Goal: Contribute content

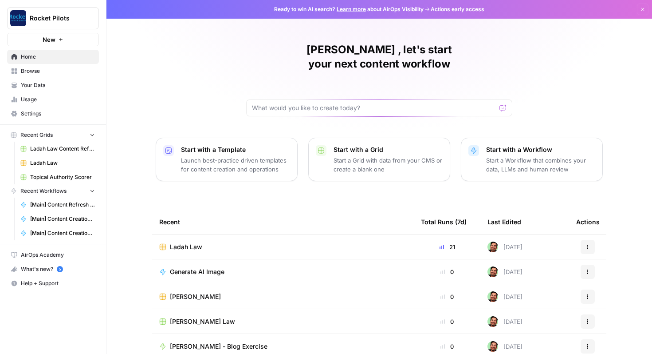
click at [47, 164] on span "Ladah Law" at bounding box center [62, 163] width 65 height 8
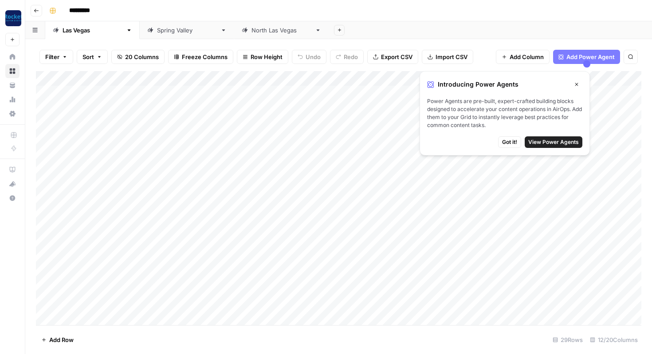
click at [578, 83] on icon "button" at bounding box center [576, 84] width 5 height 5
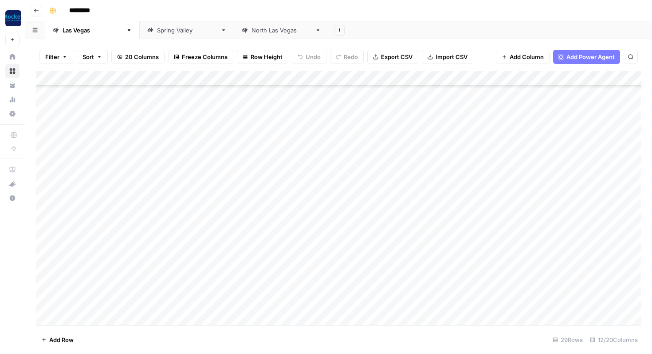
scroll to position [213, 0]
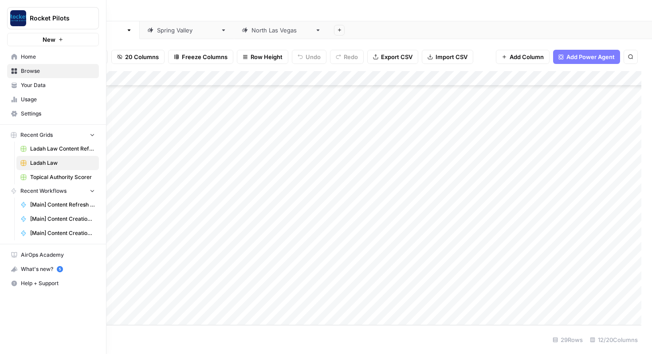
click at [35, 84] on span "Your Data" at bounding box center [58, 85] width 74 height 8
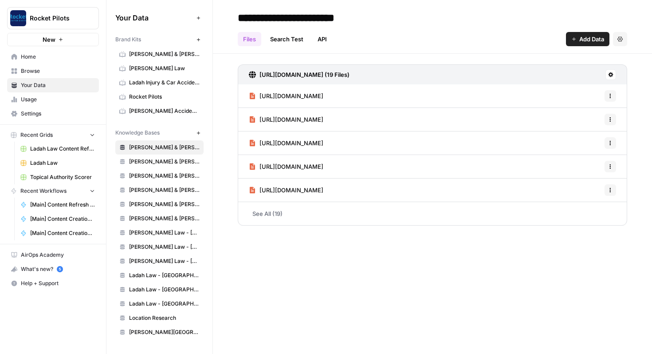
click at [172, 78] on link "Ladah Injury & Car Accident Lawyers [GEOGRAPHIC_DATA]" at bounding box center [159, 82] width 88 height 14
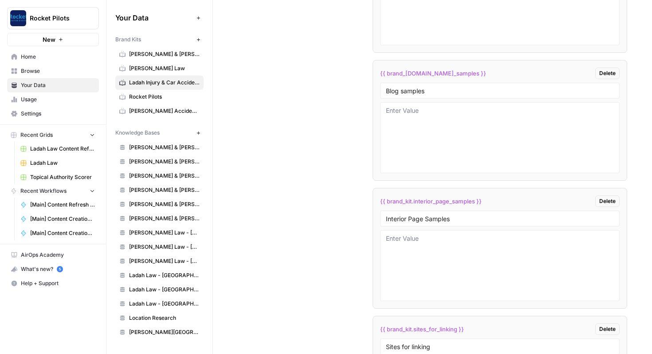
scroll to position [1743, 0]
click at [419, 265] on textarea at bounding box center [500, 264] width 229 height 63
paste textarea "# Lor Ipsum Dol Sitametc Adipis ## Elits Doei **Tem Incididu Utlabor et Dol Mag…"
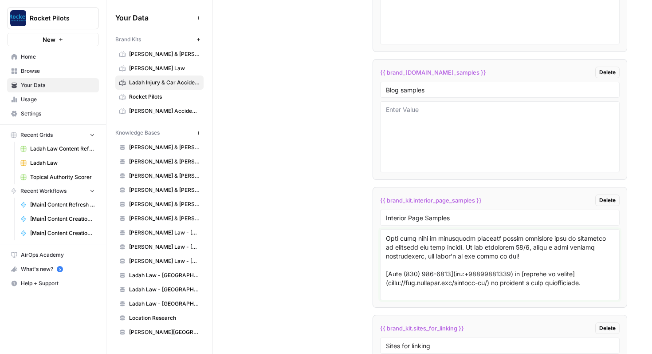
scroll to position [4205, 0]
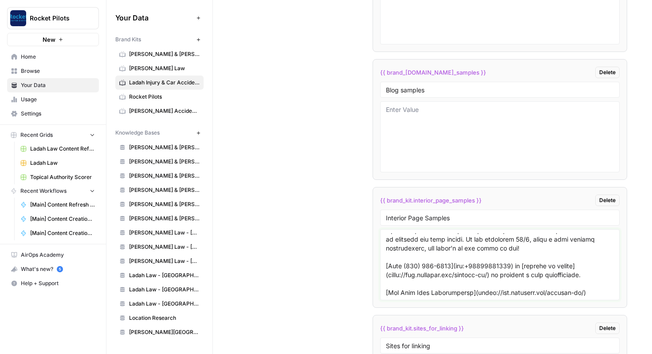
paste textarea "# Lor Ipsum Dolorsita Consect Adipis Elitse [DOEI TEMP INCIDIDUNT](utlab://etd.…"
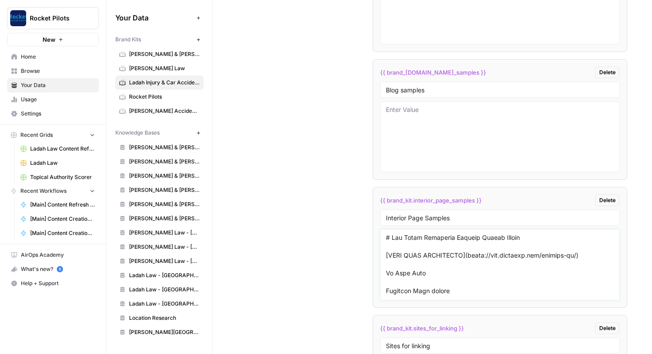
scroll to position [4279, 0]
click at [387, 254] on textarea at bounding box center [500, 264] width 229 height 63
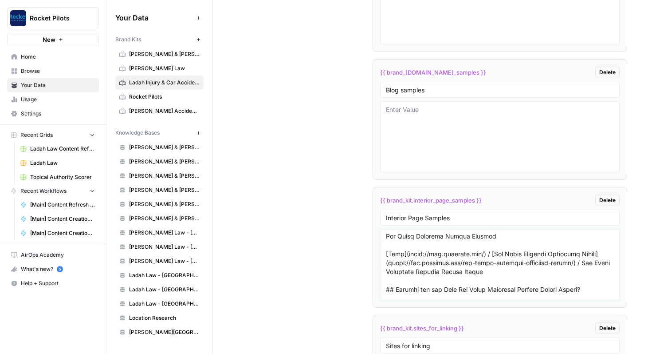
scroll to position [4290, 0]
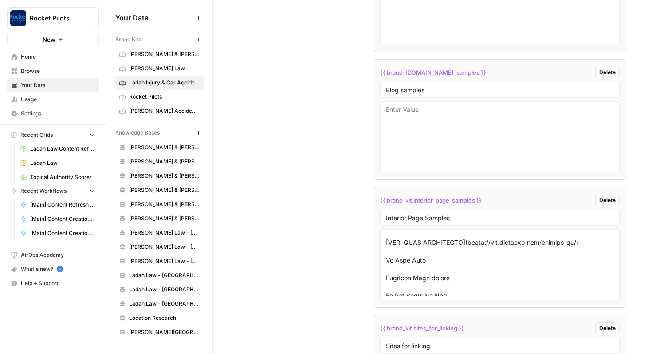
drag, startPoint x: 387, startPoint y: 254, endPoint x: 442, endPoint y: 277, distance: 59.3
click at [442, 277] on textarea at bounding box center [500, 264] width 229 height 63
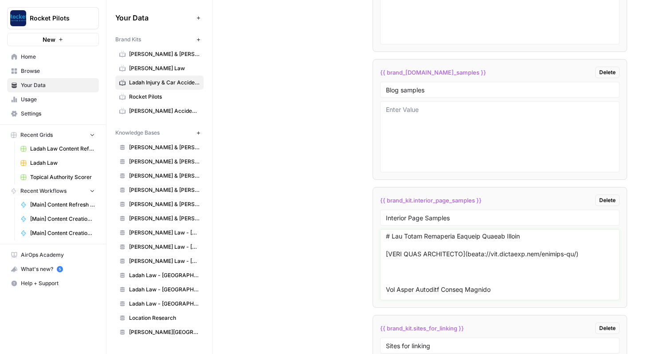
scroll to position [4279, 0]
click at [436, 270] on textarea at bounding box center [500, 264] width 229 height 63
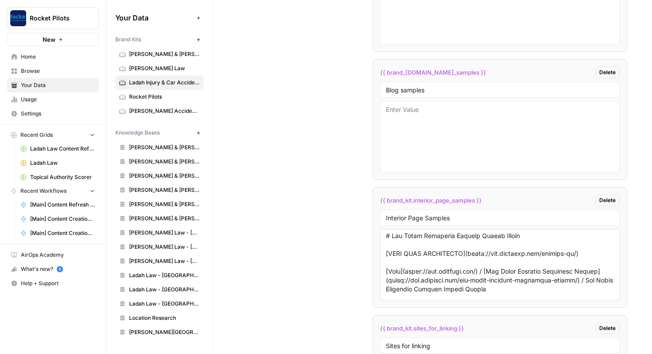
drag, startPoint x: 493, startPoint y: 270, endPoint x: 384, endPoint y: 255, distance: 110.7
click at [384, 254] on div at bounding box center [500, 264] width 240 height 71
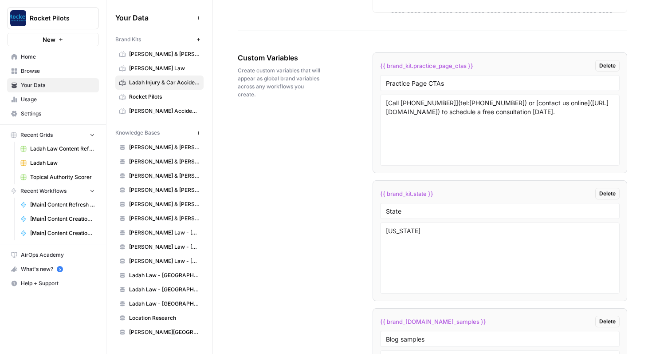
scroll to position [1492, 0]
click at [395, 103] on textarea "[Call [PHONE_NUMBER]](tel:[PHONE_NUMBER]) or [contact us online]([URL][DOMAIN_N…" at bounding box center [500, 131] width 229 height 63
drag, startPoint x: 395, startPoint y: 103, endPoint x: 437, endPoint y: 103, distance: 41.7
click at [437, 103] on textarea "[Call [PHONE_NUMBER]](tel:[PHONE_NUMBER]) or [contact us online]([URL][DOMAIN_N…" at bounding box center [500, 131] width 229 height 63
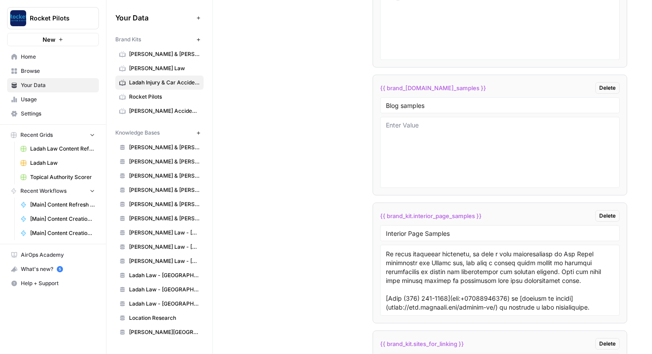
scroll to position [1762, 0]
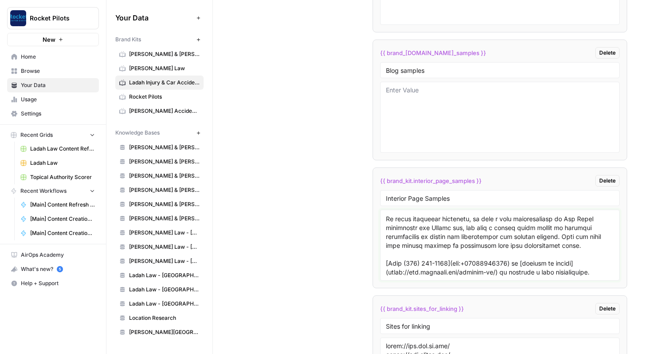
click at [393, 255] on textarea at bounding box center [500, 244] width 229 height 63
drag, startPoint x: 393, startPoint y: 255, endPoint x: 440, endPoint y: 254, distance: 46.6
click at [440, 254] on textarea at bounding box center [500, 244] width 229 height 63
paste textarea "252-0055"
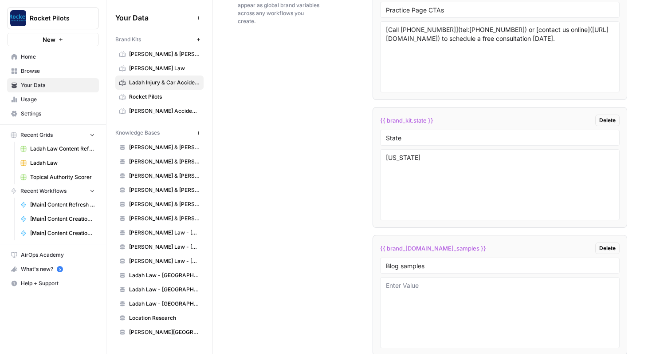
scroll to position [1547, 0]
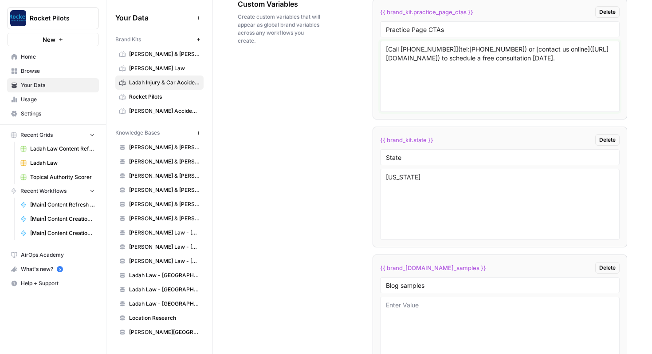
click at [502, 56] on textarea "[Call [PHONE_NUMBER]](tel:[PHONE_NUMBER]) or [contact us online]([URL][DOMAIN_N…" at bounding box center [500, 76] width 229 height 63
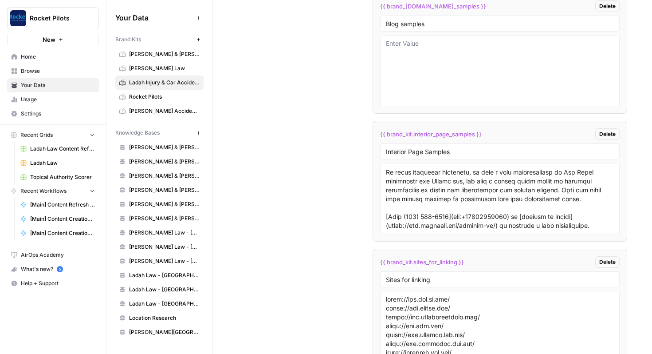
scroll to position [1818, 0]
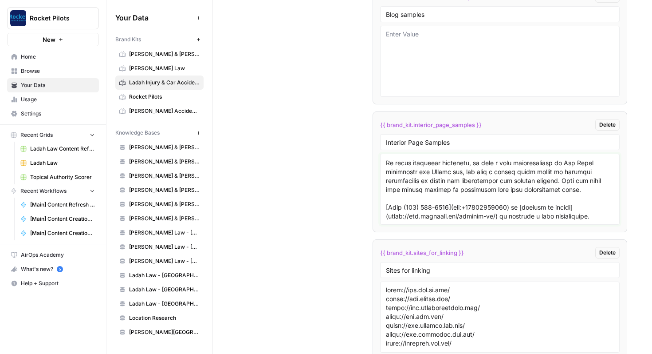
click at [426, 195] on textarea at bounding box center [500, 189] width 229 height 63
paste textarea "[PHONE_NUMBER]) or [contact us online]([URL][DOMAIN_NAME]) to schedule a free c…"
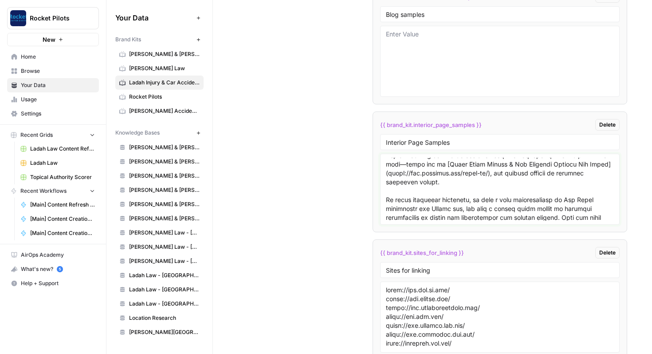
scroll to position [9455, 0]
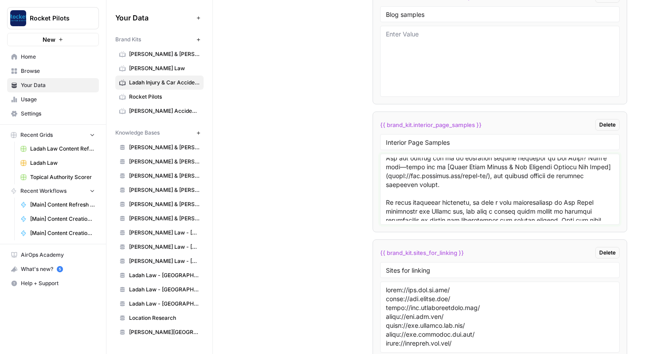
click at [420, 195] on textarea at bounding box center [500, 189] width 229 height 63
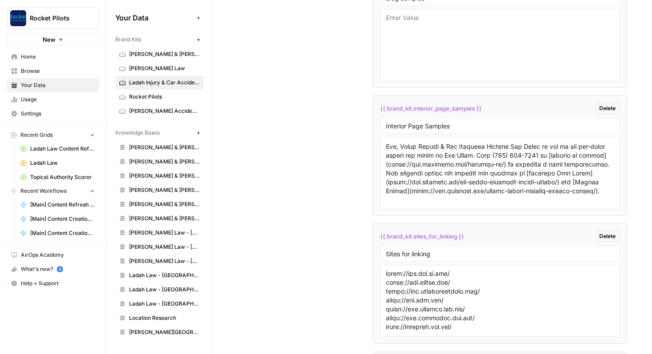
scroll to position [9338, 0]
click at [475, 170] on textarea at bounding box center [500, 172] width 229 height 63
drag, startPoint x: 475, startPoint y: 170, endPoint x: 529, endPoint y: 170, distance: 54.6
click at [529, 170] on textarea at bounding box center [500, 172] width 229 height 63
click at [479, 171] on textarea at bounding box center [500, 172] width 229 height 63
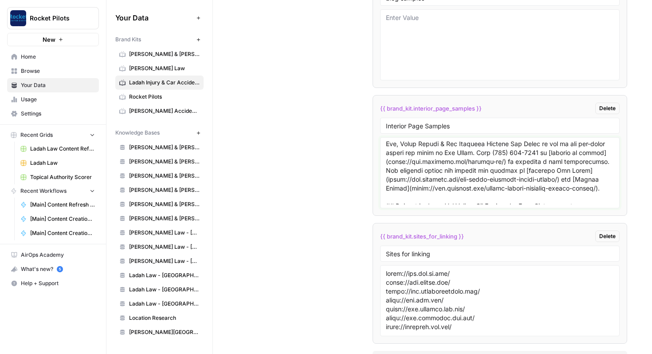
drag, startPoint x: 479, startPoint y: 171, endPoint x: 597, endPoint y: 170, distance: 117.6
click at [597, 170] on textarea at bounding box center [500, 172] width 229 height 63
paste textarea "[Call [PHONE_NUMBER]](tel:[PHONE_NUMBER]) or [contact us online]([URL][DOMAIN_N…"
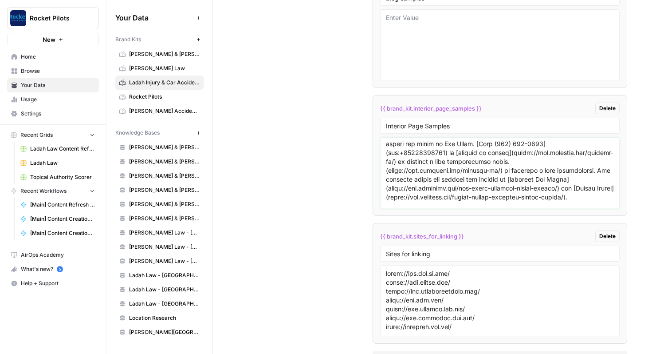
click at [509, 188] on textarea at bounding box center [500, 172] width 229 height 63
drag, startPoint x: 509, startPoint y: 188, endPoint x: 588, endPoint y: 188, distance: 79.0
click at [588, 188] on textarea at bounding box center [500, 172] width 229 height 63
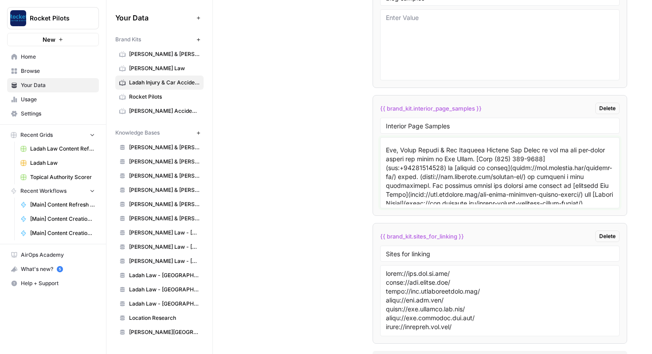
scroll to position [9327, 0]
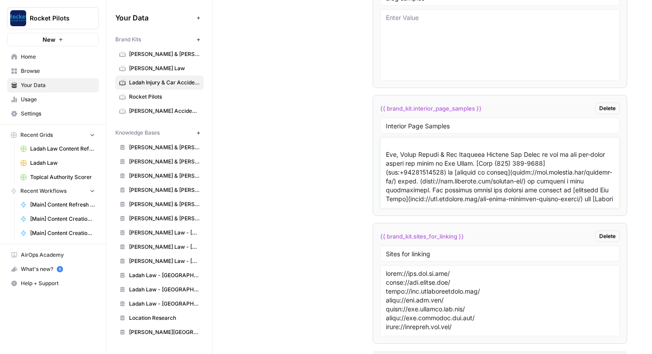
click at [494, 181] on textarea at bounding box center [500, 172] width 229 height 63
drag, startPoint x: 494, startPoint y: 181, endPoint x: 510, endPoint y: 181, distance: 16.4
click at [510, 181] on textarea at bounding box center [500, 172] width 229 height 63
click at [521, 181] on textarea at bounding box center [500, 172] width 229 height 63
drag, startPoint x: 521, startPoint y: 181, endPoint x: 489, endPoint y: 181, distance: 31.9
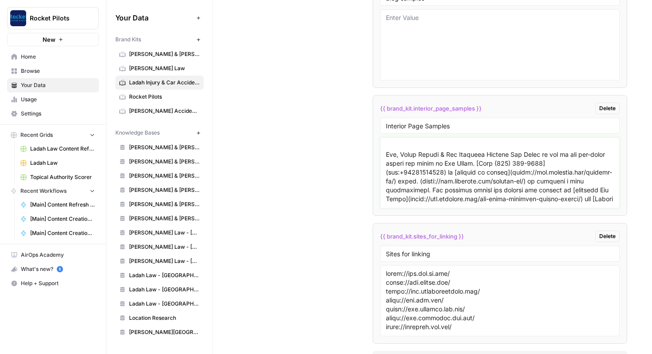
click at [489, 181] on textarea at bounding box center [500, 172] width 229 height 63
click at [494, 180] on textarea at bounding box center [500, 172] width 229 height 63
drag, startPoint x: 494, startPoint y: 180, endPoint x: 523, endPoint y: 179, distance: 28.4
click at [523, 179] on textarea at bounding box center [500, 172] width 229 height 63
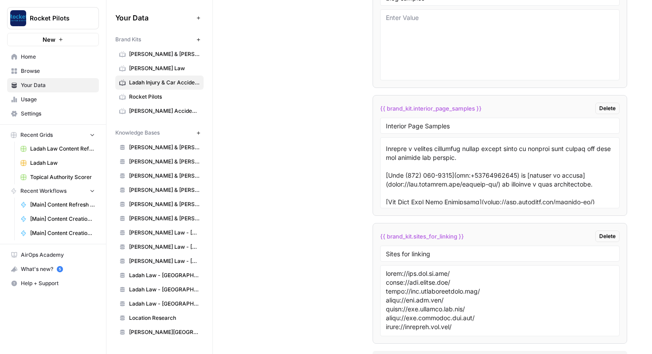
scroll to position [4451, 0]
click at [405, 170] on textarea at bounding box center [500, 172] width 229 height 63
drag, startPoint x: 405, startPoint y: 170, endPoint x: 438, endPoint y: 169, distance: 33.7
click at [438, 169] on textarea at bounding box center [500, 172] width 229 height 63
paste textarea "252-0055"
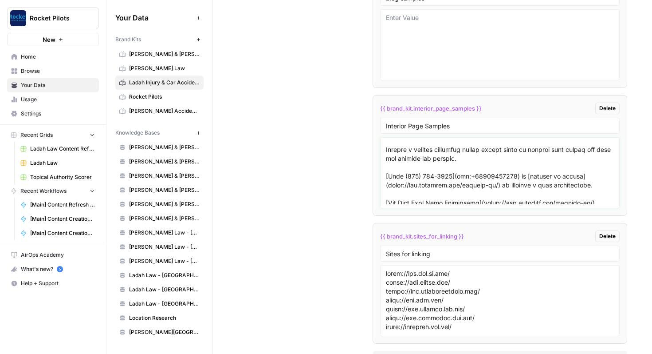
click at [477, 166] on textarea at bounding box center [500, 172] width 229 height 63
paste textarea "702) 252-0055"
click at [482, 166] on textarea at bounding box center [500, 172] width 229 height 63
click at [481, 166] on textarea at bounding box center [500, 172] width 229 height 63
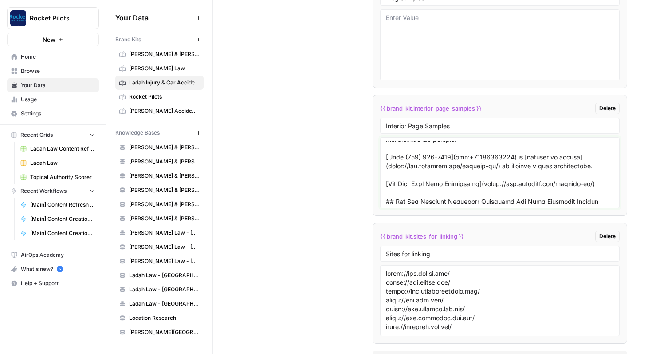
scroll to position [4448, 0]
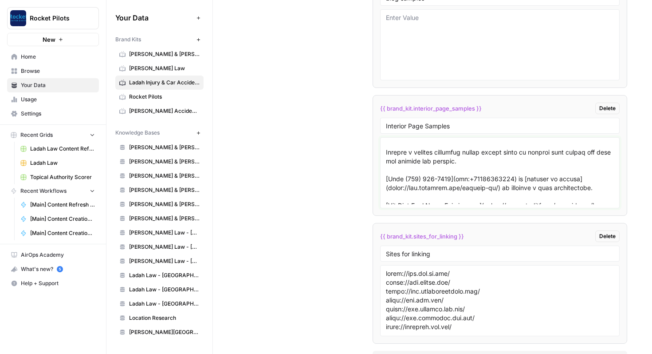
click at [409, 171] on textarea at bounding box center [500, 172] width 229 height 63
drag, startPoint x: 409, startPoint y: 171, endPoint x: 497, endPoint y: 170, distance: 88.3
click at [497, 170] on textarea at bounding box center [500, 172] width 229 height 63
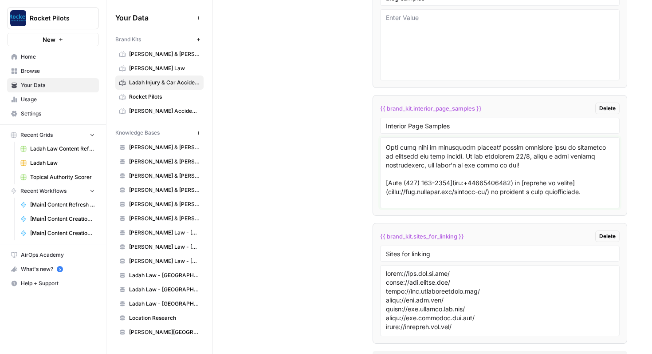
scroll to position [4198, 0]
click at [406, 163] on textarea at bounding box center [500, 172] width 229 height 63
drag, startPoint x: 406, startPoint y: 163, endPoint x: 492, endPoint y: 161, distance: 85.7
click at [492, 161] on textarea at bounding box center [500, 172] width 229 height 63
paste textarea "[PHONE_NUMBER]](tel:[PHONE_NUMBER]"
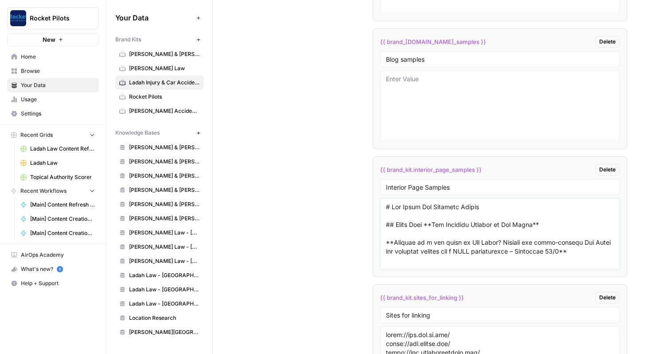
scroll to position [1783, 0]
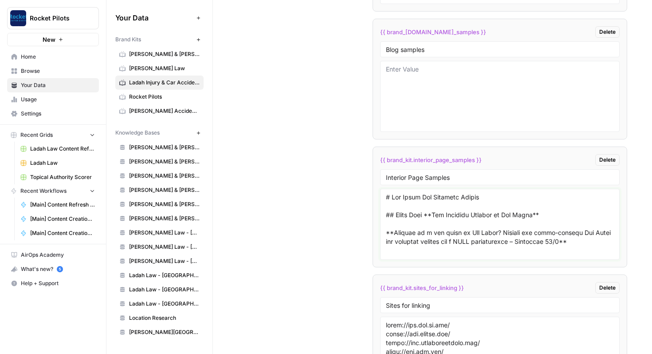
type textarea "# Lor Ipsum Dol Sitametc Adipis ## Elits Doei **Tem Incididu Utlabor et Dol Mag…"
click at [360, 62] on div "Custom Variables Create custom variables that will appear as global brand varia…" at bounding box center [433, 89] width 390 height 689
click at [416, 86] on textarea at bounding box center [500, 96] width 229 height 63
paste textarea "# Lo Ipsum 37 Dolors Ametco Adipisc eli Seddo ei tem Incididu \[Utlaboree\] **D…"
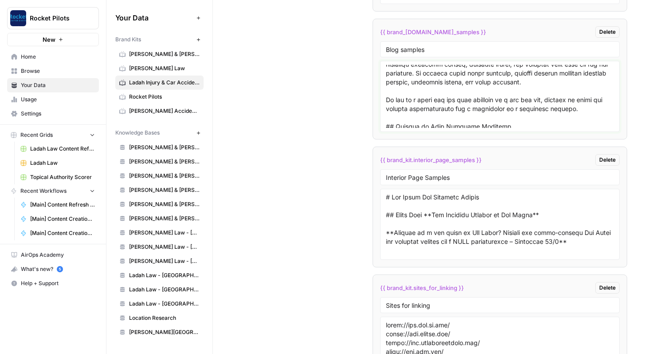
scroll to position [2351, 0]
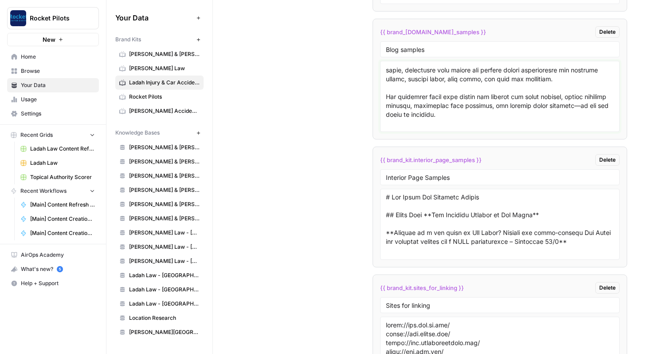
paste textarea "# 10 Reasons to Get a [MEDICAL_DATA] After Car Accident **A [MEDICAL_DATA] can …"
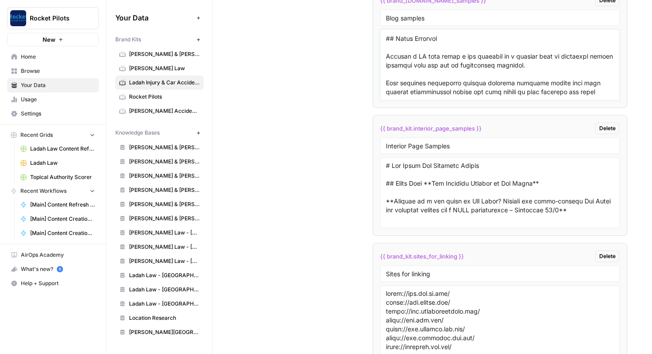
scroll to position [1817, 0]
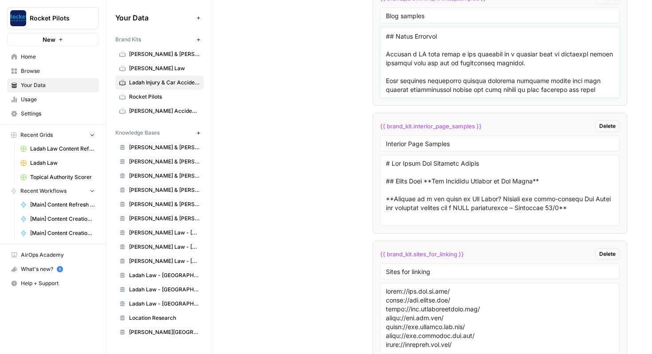
click at [565, 83] on textarea at bounding box center [500, 62] width 229 height 63
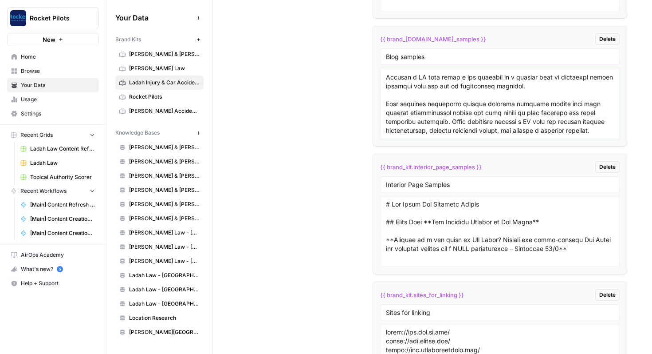
scroll to position [1774, 0]
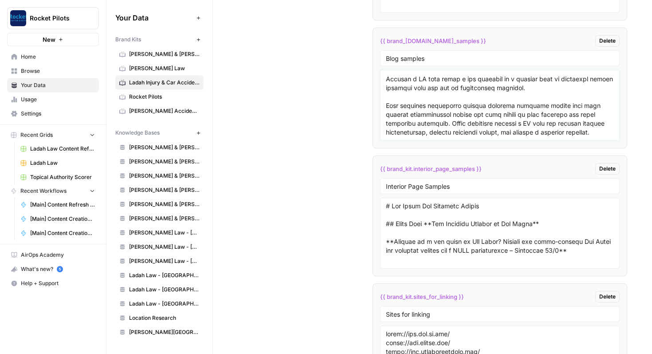
paste textarea "## Who Should You Call After a Car Accident in [GEOGRAPHIC_DATA] **After a car …"
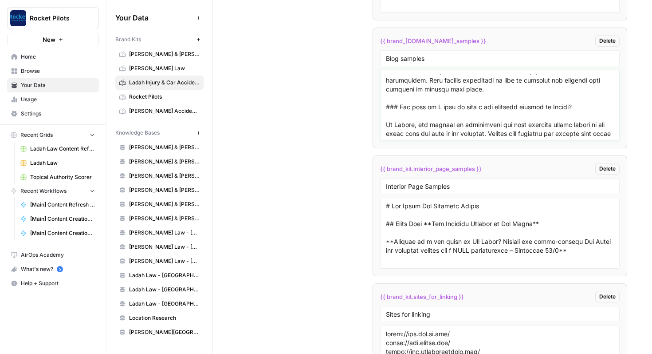
scroll to position [6874, 0]
type textarea "# Lo Ipsum 37 Dolors Ametco Adipisc eli Seddo ei tem Incididu \[Utlaboree\] **D…"
click at [356, 108] on div "Custom Variables Create custom variables that will appear as global brand varia…" at bounding box center [433, 98] width 390 height 689
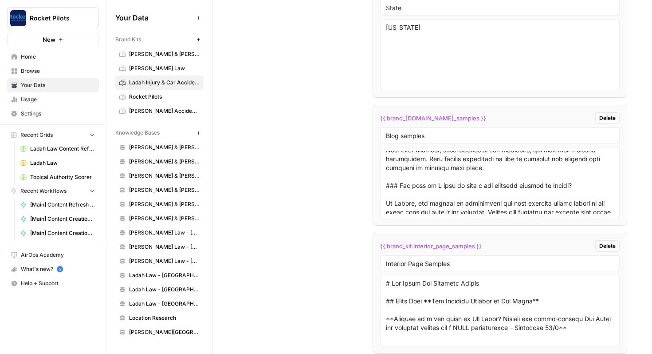
scroll to position [1863, 0]
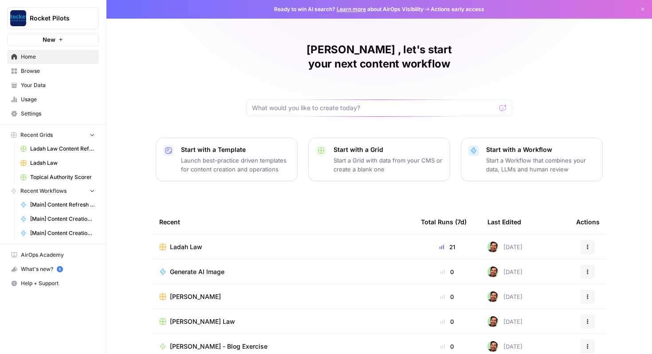
click at [45, 163] on span "Ladah Law" at bounding box center [62, 163] width 65 height 8
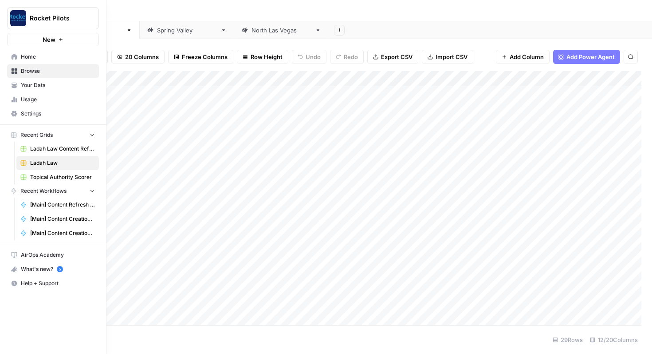
click at [33, 87] on span "Your Data" at bounding box center [58, 85] width 74 height 8
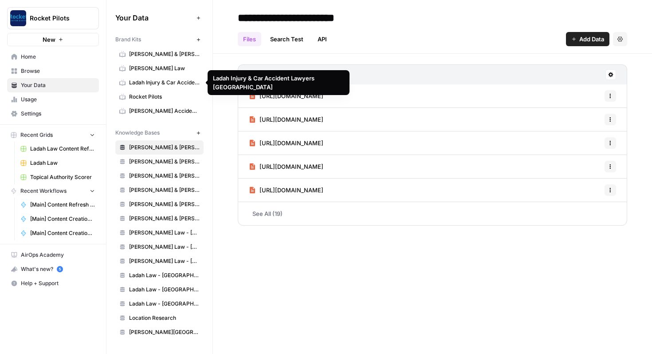
click at [150, 85] on span "Ladah Injury & Car Accident Lawyers [GEOGRAPHIC_DATA]" at bounding box center [164, 83] width 71 height 8
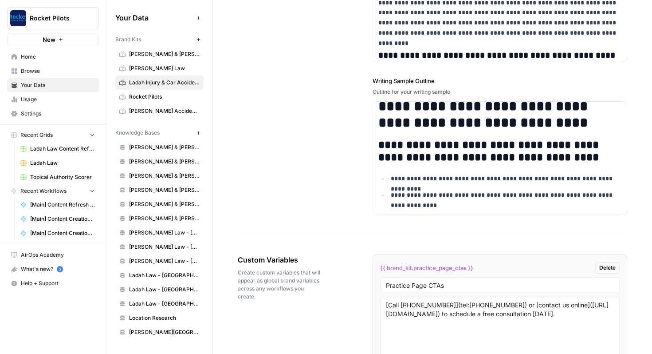
scroll to position [35, 0]
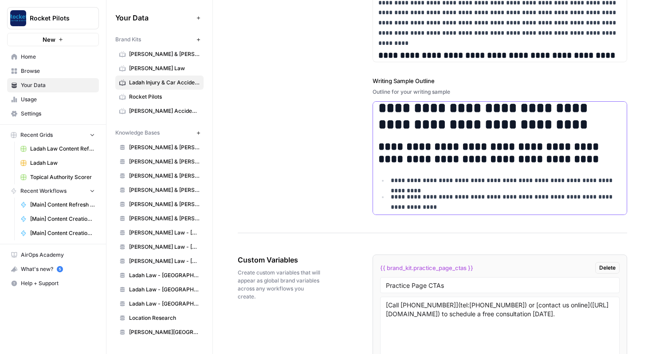
click at [430, 164] on h2 "**********" at bounding box center [501, 153] width 244 height 25
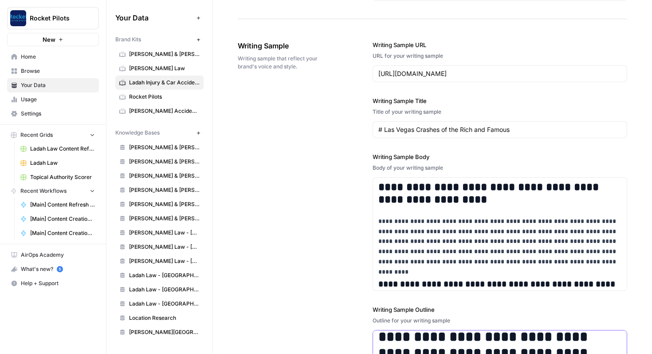
scroll to position [1064, 0]
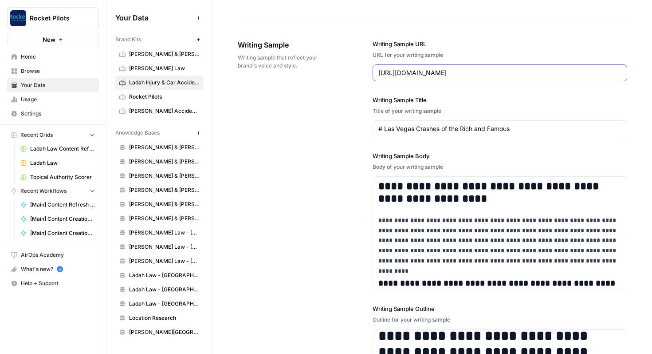
click at [411, 68] on input "[URL][DOMAIN_NAME]" at bounding box center [501, 72] width 244 height 9
paste input "las-vegas-car-accident-lawyer"
type input "https://www.ladahlaw.com/las-vegas-car-accident-lawyer/"
click at [358, 114] on div "**********" at bounding box center [433, 241] width 390 height 439
click at [420, 130] on input "# Las Vegas Crashes of the Rich and Famous" at bounding box center [501, 128] width 244 height 9
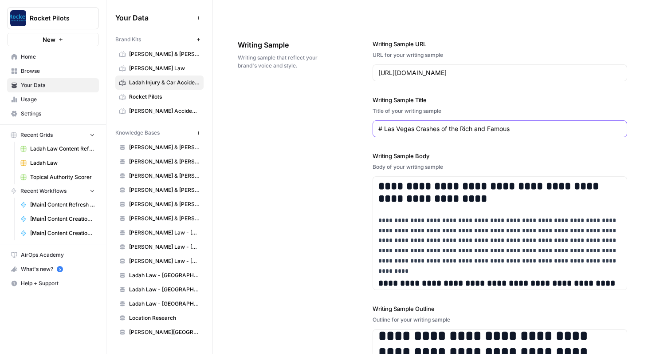
drag, startPoint x: 420, startPoint y: 130, endPoint x: 504, endPoint y: 130, distance: 83.9
click at [504, 130] on input "# Las Vegas Crashes of the Rich and Famous" at bounding box center [501, 128] width 244 height 9
type input "# Las Vegas Car Accident Lawyer"
click at [348, 126] on div "**********" at bounding box center [433, 241] width 390 height 439
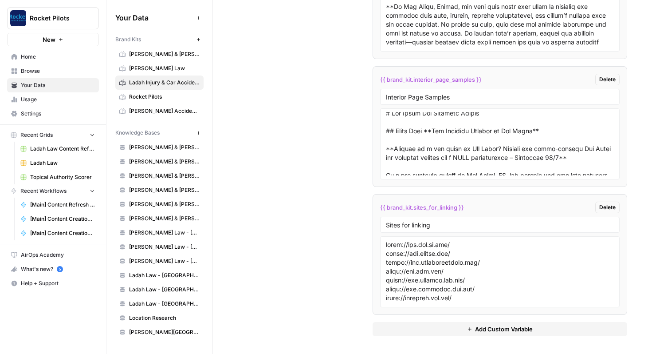
scroll to position [0, 0]
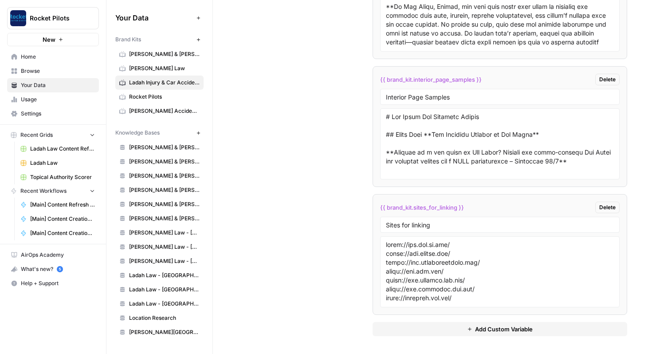
drag, startPoint x: 385, startPoint y: 116, endPoint x: 425, endPoint y: 137, distance: 45.1
click at [425, 137] on div at bounding box center [500, 143] width 240 height 71
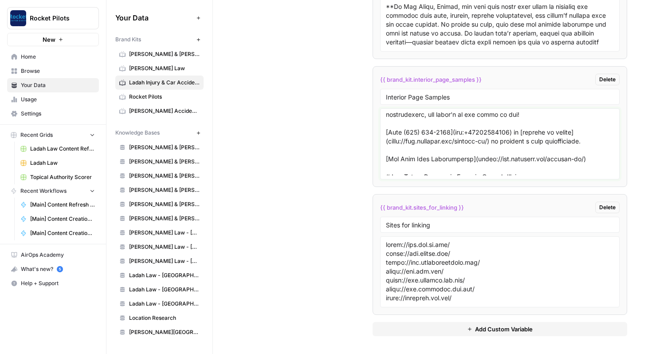
scroll to position [4217, 0]
drag, startPoint x: 387, startPoint y: 118, endPoint x: 596, endPoint y: 143, distance: 210.5
click at [596, 143] on textarea at bounding box center [500, 143] width 229 height 63
click at [347, 137] on div "Custom Variables Create custom variables that will appear as global brand varia…" at bounding box center [433, 9] width 390 height 689
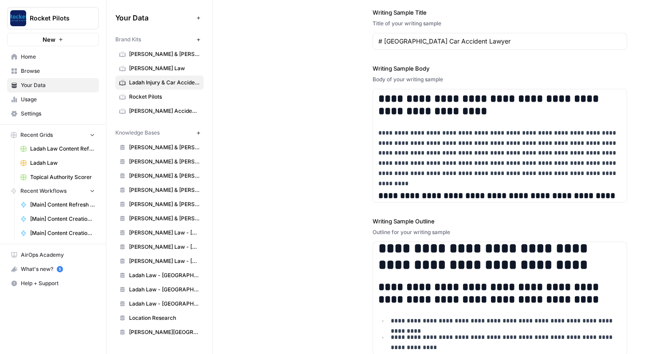
scroll to position [1152, 0]
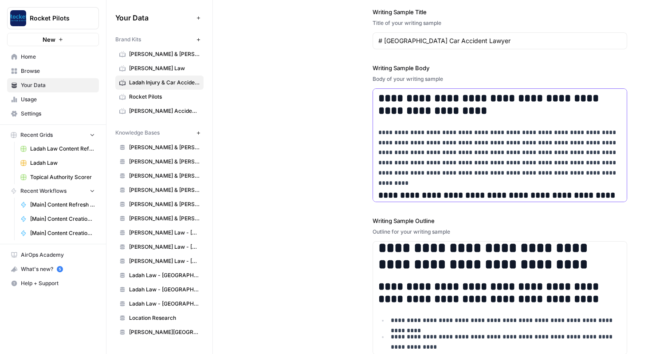
click at [407, 125] on div "**********" at bounding box center [500, 245] width 254 height 312
click at [410, 144] on p "**********" at bounding box center [501, 152] width 244 height 51
click at [411, 158] on p "**********" at bounding box center [501, 152] width 244 height 51
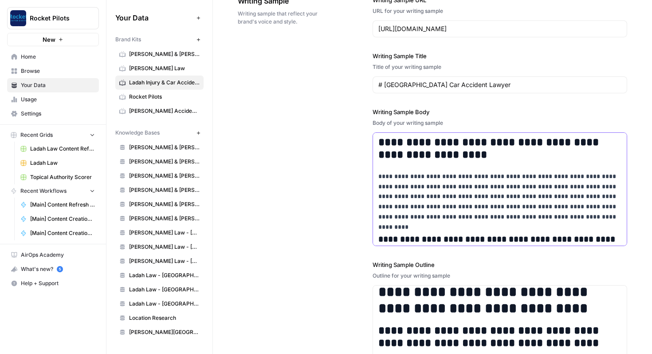
scroll to position [1108, 0]
click at [472, 206] on p "**********" at bounding box center [501, 197] width 244 height 51
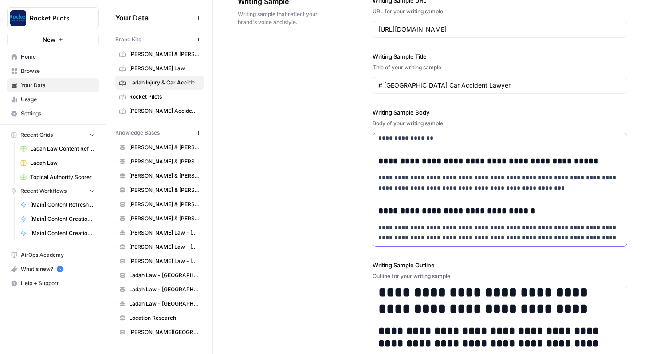
scroll to position [199, 0]
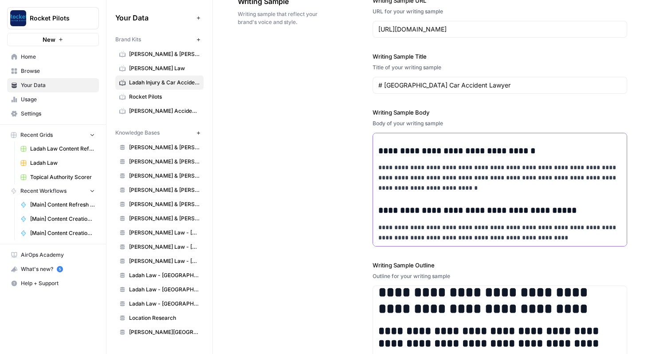
click at [491, 184] on p "**********" at bounding box center [501, 177] width 244 height 30
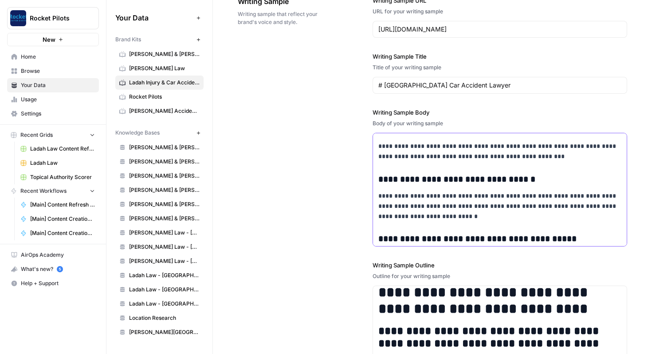
click at [422, 178] on h3 "**********" at bounding box center [501, 179] width 244 height 11
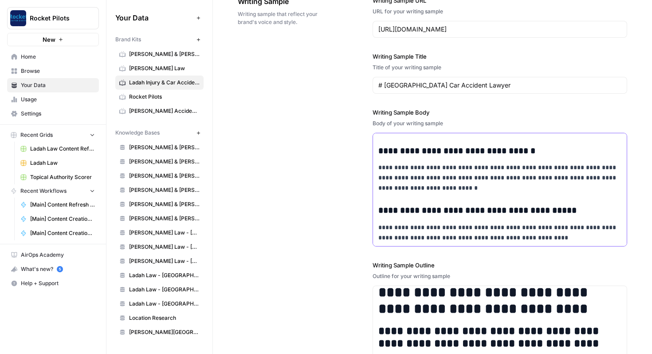
click at [551, 235] on p "**********" at bounding box center [501, 232] width 244 height 20
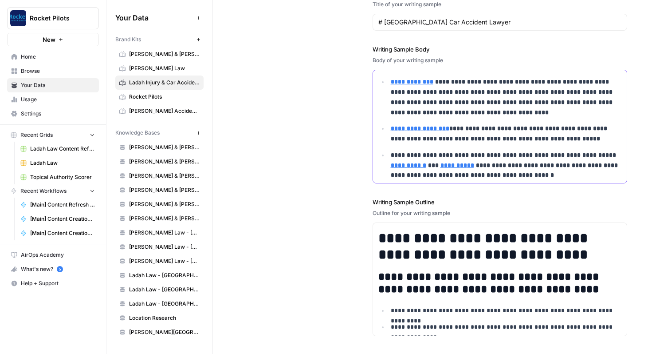
scroll to position [4199, 0]
click at [409, 289] on img at bounding box center [445, 333] width 133 height 89
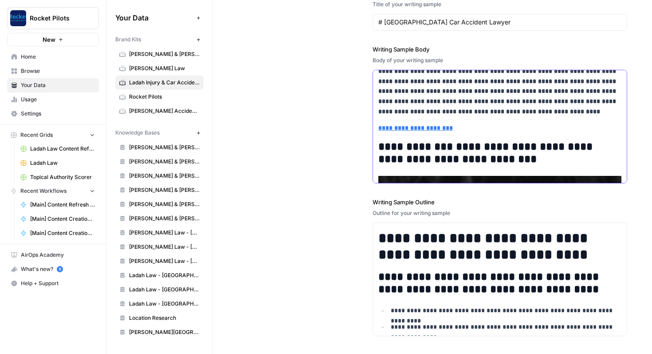
scroll to position [3452, 0]
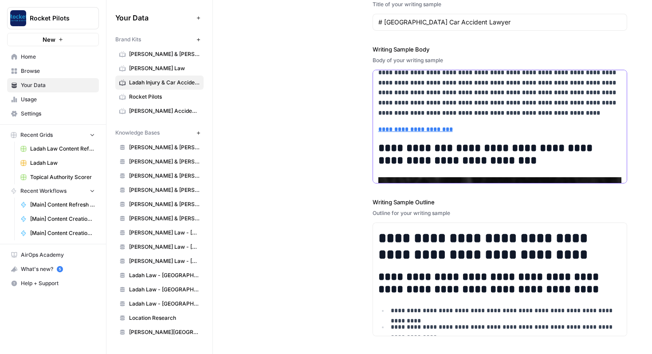
click at [453, 177] on img at bounding box center [501, 245] width 244 height 137
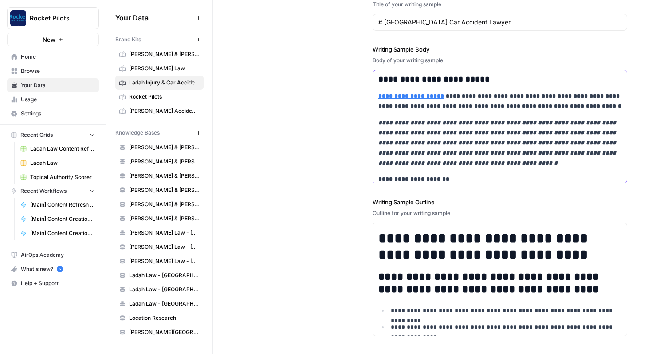
scroll to position [1432, 0]
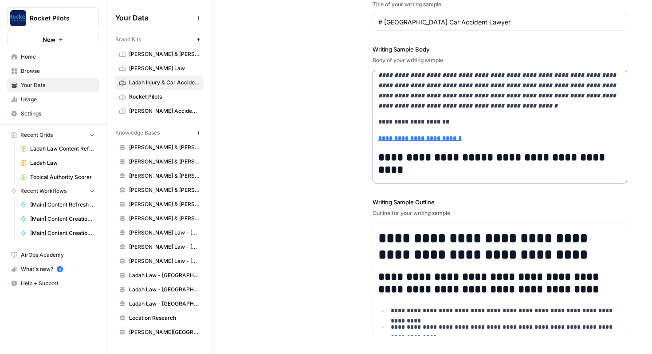
click at [440, 186] on img at bounding box center [445, 230] width 133 height 89
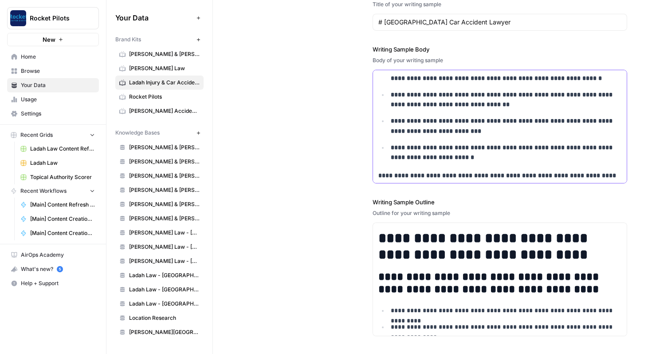
scroll to position [963, 0]
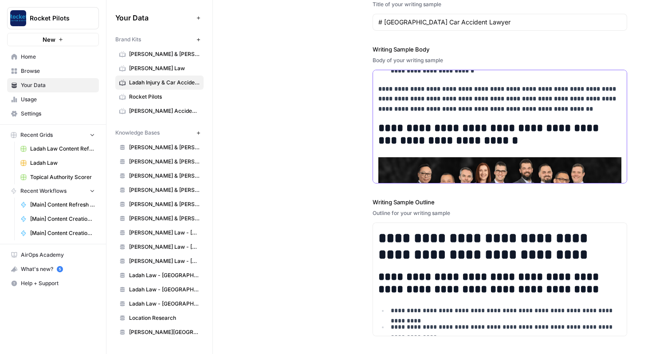
click at [453, 157] on img at bounding box center [501, 225] width 244 height 137
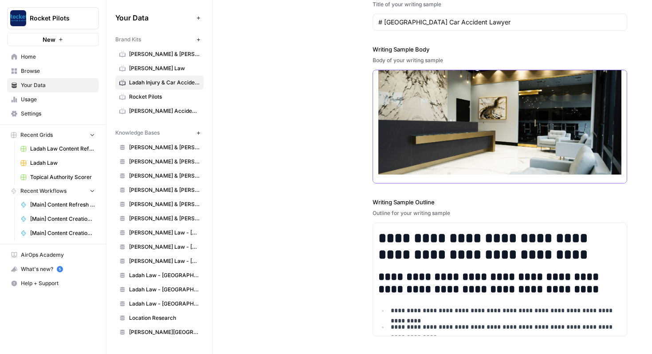
scroll to position [527, 0]
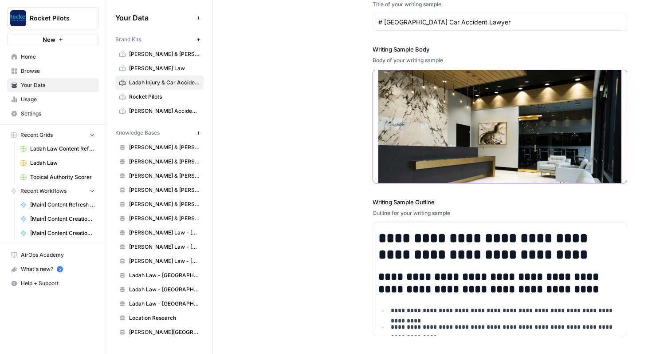
click at [430, 145] on img at bounding box center [501, 131] width 244 height 137
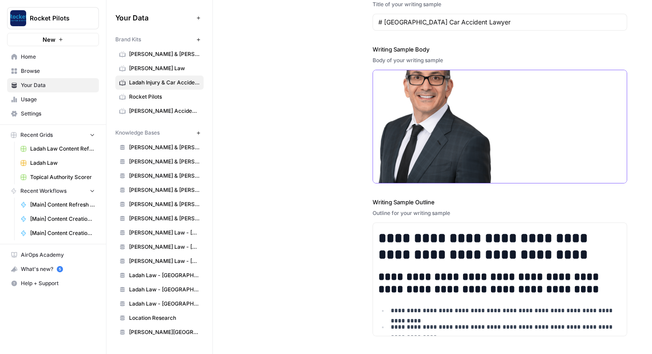
scroll to position [158, 0]
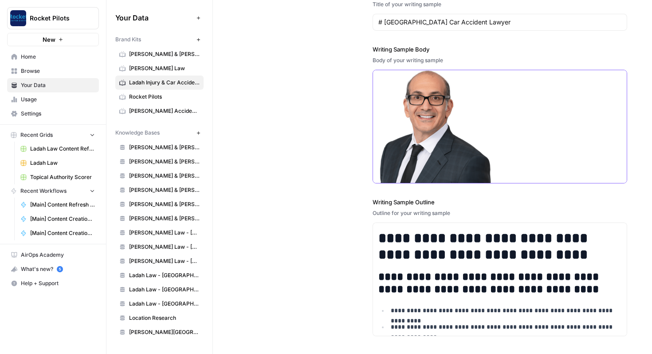
click at [423, 131] on img at bounding box center [435, 136] width 113 height 133
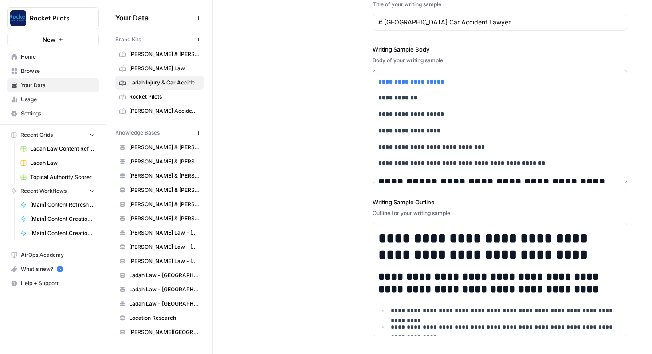
scroll to position [41, 0]
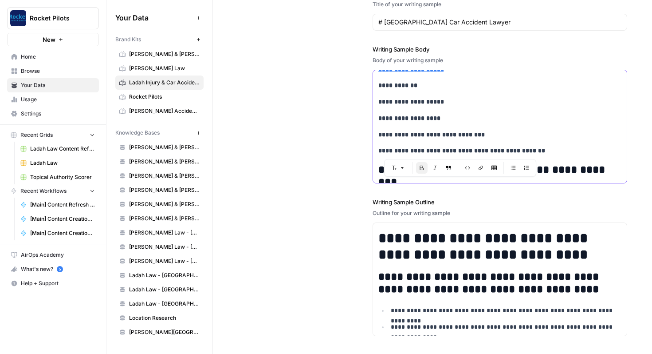
drag, startPoint x: 544, startPoint y: 147, endPoint x: 378, endPoint y: 87, distance: 177.2
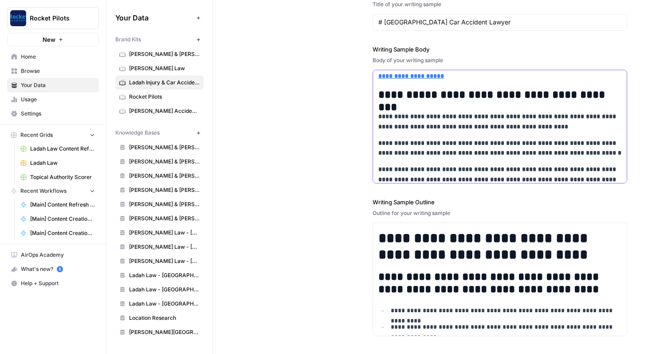
scroll to position [0, 0]
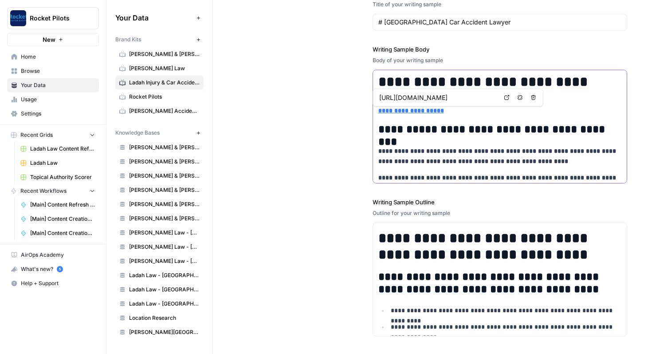
drag, startPoint x: 452, startPoint y: 112, endPoint x: 371, endPoint y: 109, distance: 81.7
click at [371, 109] on div "**********" at bounding box center [433, 134] width 390 height 439
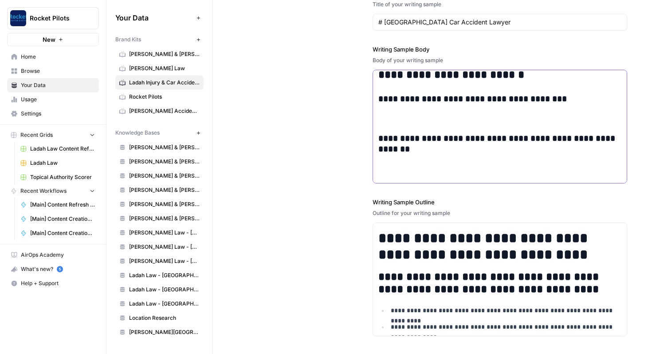
scroll to position [3966, 0]
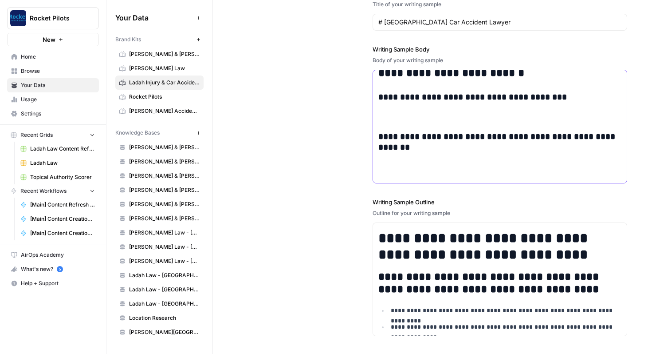
click at [422, 289] on p at bounding box center [501, 294] width 244 height 10
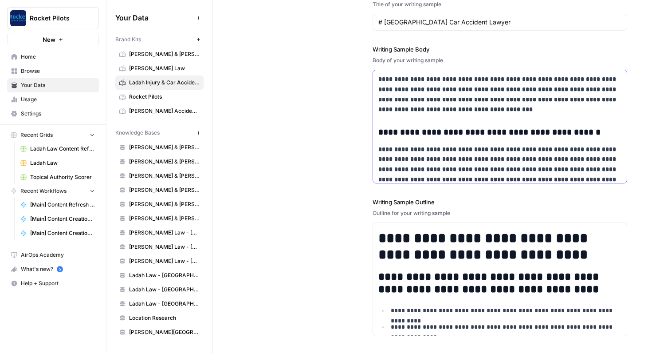
scroll to position [3775, 0]
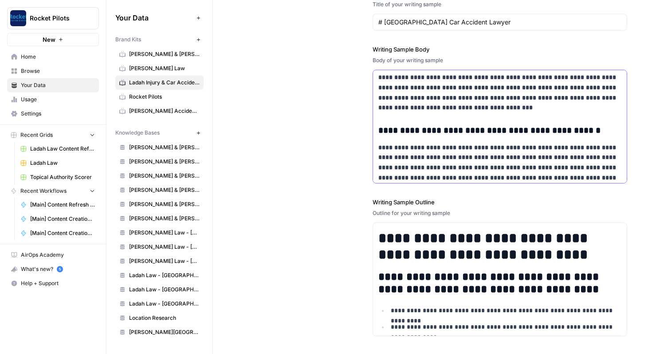
click at [426, 299] on p at bounding box center [501, 304] width 244 height 10
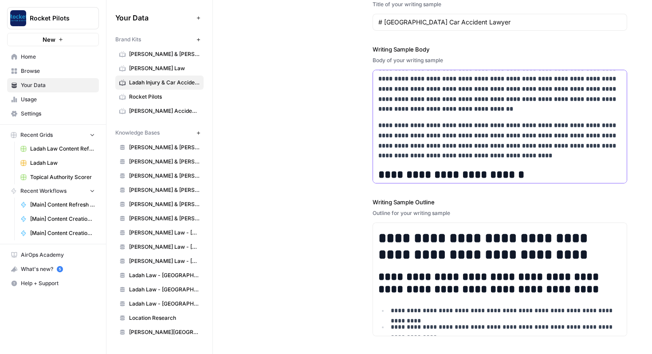
scroll to position [3864, 0]
click at [453, 301] on p at bounding box center [501, 306] width 244 height 10
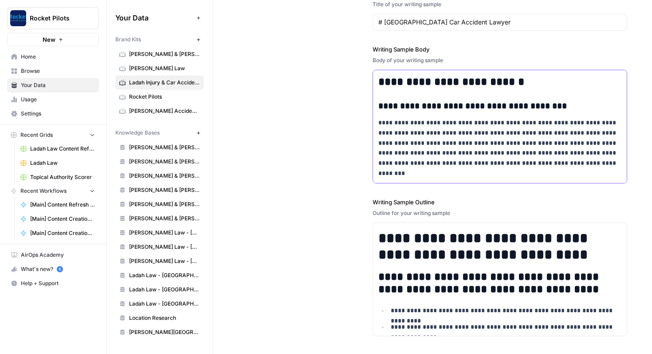
scroll to position [3959, 0]
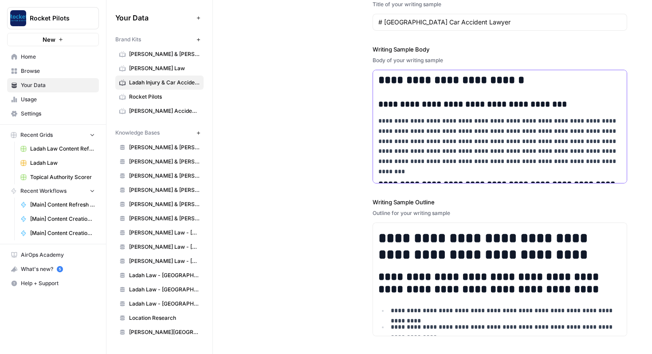
click at [417, 288] on p at bounding box center [501, 293] width 244 height 10
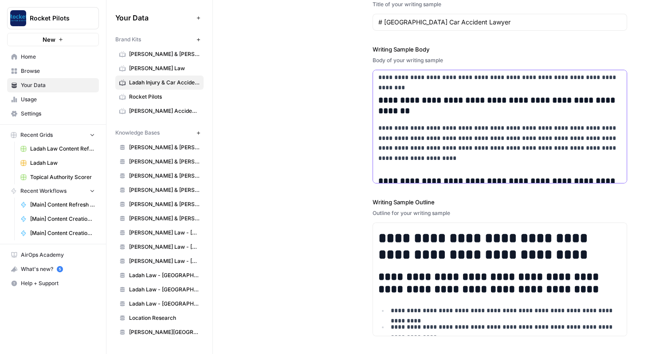
scroll to position [4045, 0]
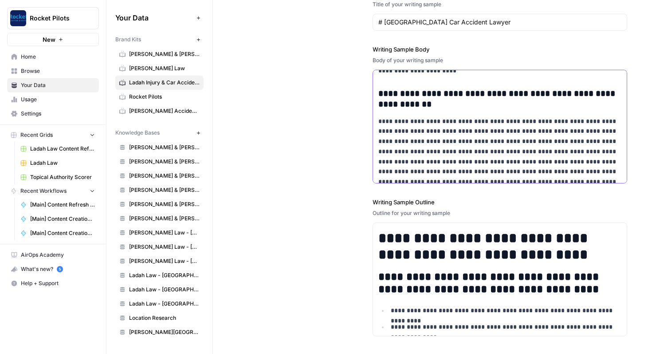
scroll to position [4132, 0]
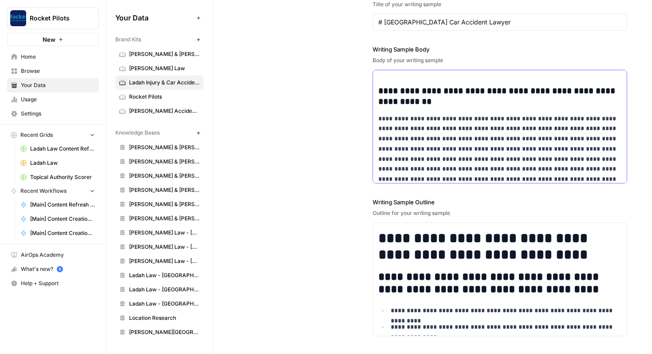
click at [427, 293] on p at bounding box center [501, 298] width 244 height 10
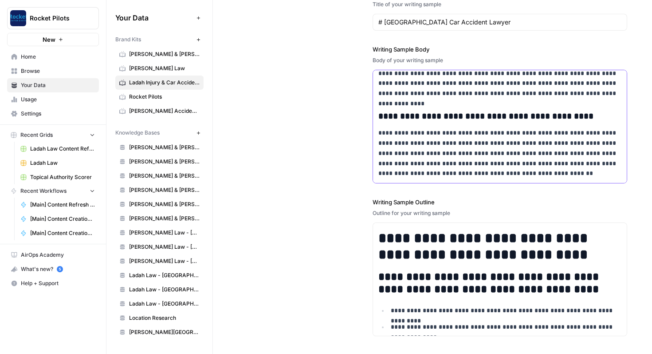
scroll to position [4222, 0]
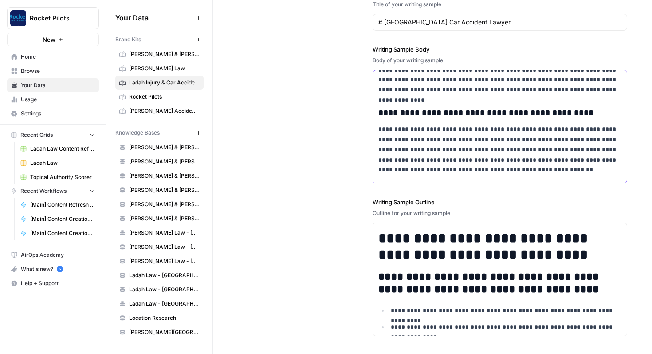
click at [427, 295] on p at bounding box center [501, 300] width 244 height 10
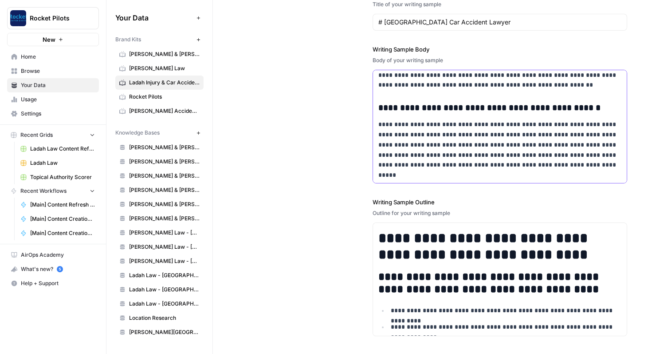
scroll to position [4308, 0]
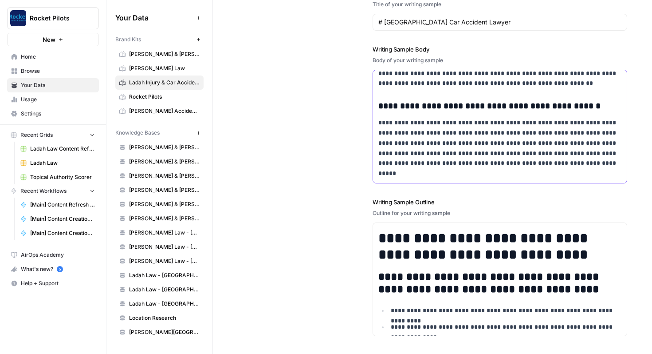
click at [429, 300] on p at bounding box center [501, 305] width 244 height 10
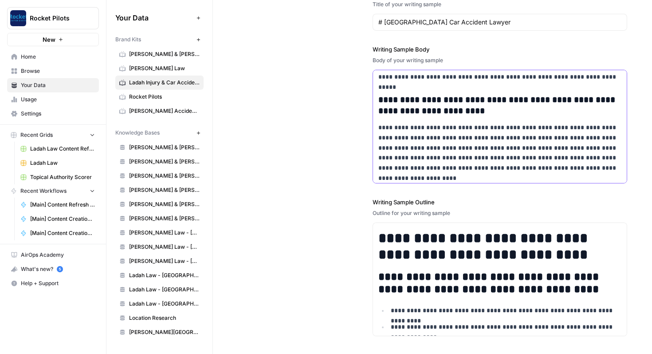
scroll to position [4397, 0]
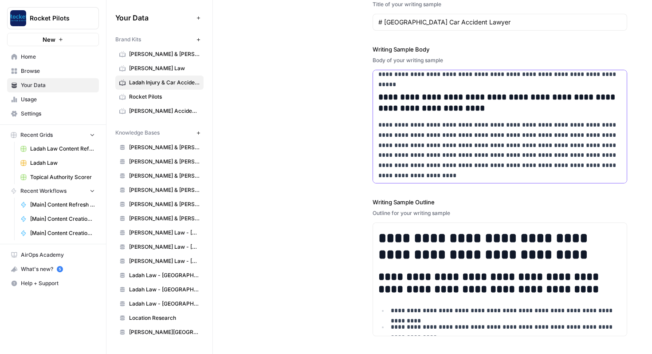
click at [423, 301] on p at bounding box center [501, 306] width 244 height 10
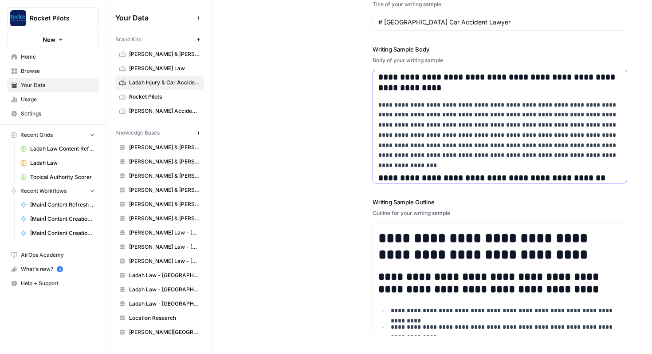
scroll to position [4508, 0]
click at [423, 300] on p at bounding box center [501, 305] width 244 height 10
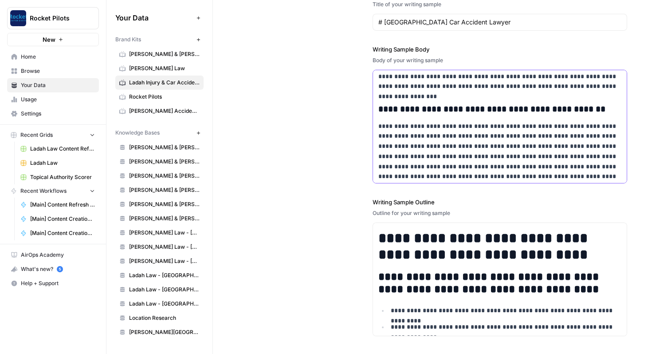
scroll to position [4577, 0]
click at [438, 302] on p at bounding box center [501, 307] width 244 height 10
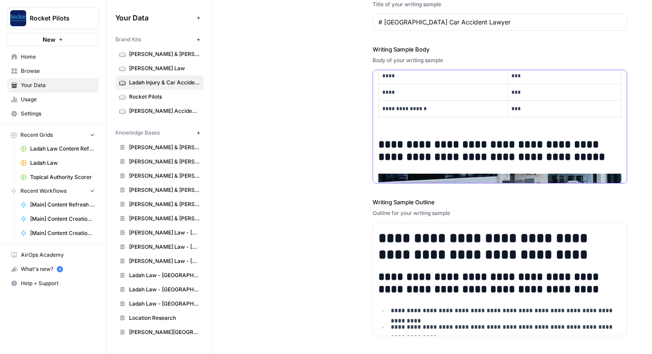
scroll to position [5308, 0]
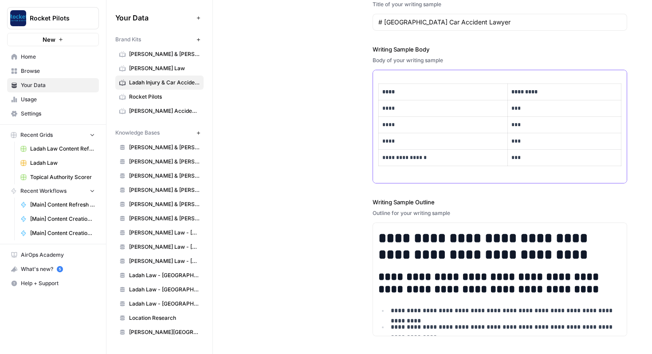
click at [431, 222] on img at bounding box center [501, 290] width 244 height 137
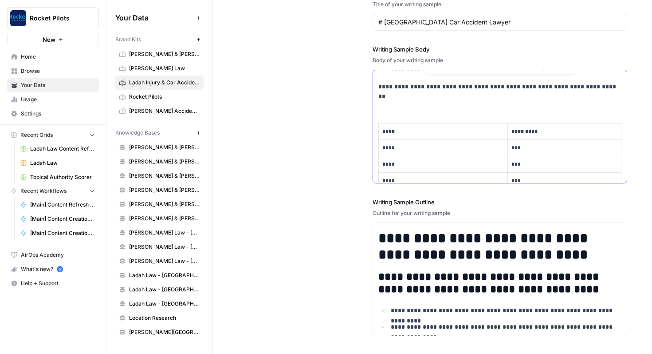
click at [450, 262] on img at bounding box center [501, 330] width 244 height 137
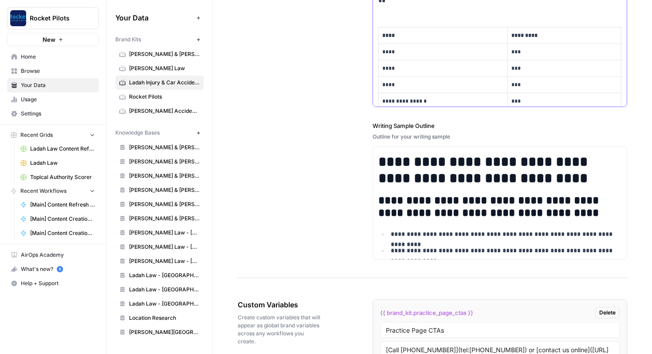
scroll to position [1250, 0]
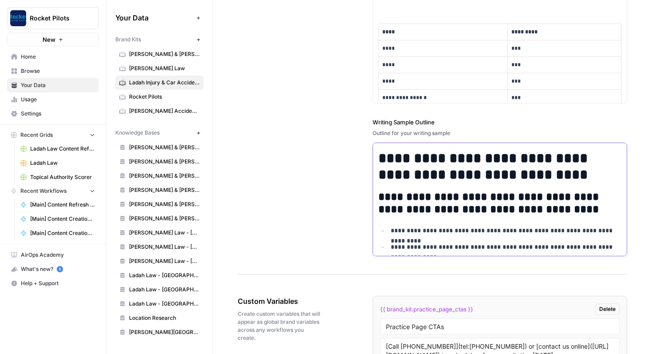
click at [425, 175] on h1 "**********" at bounding box center [501, 166] width 244 height 33
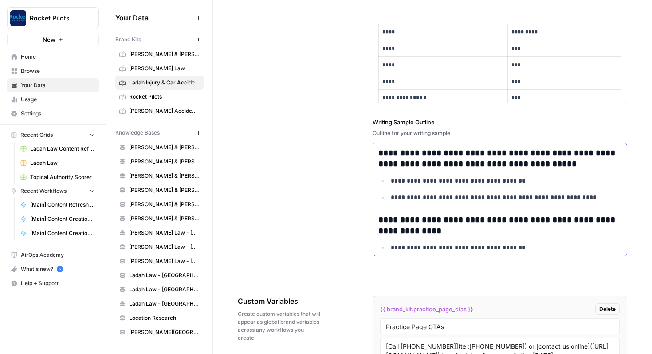
scroll to position [213, 0]
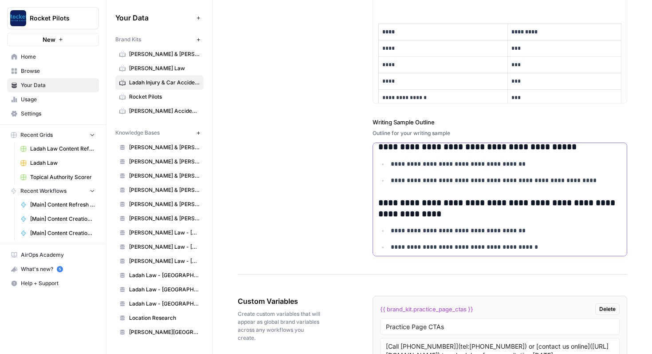
click at [425, 175] on p "**********" at bounding box center [506, 180] width 231 height 10
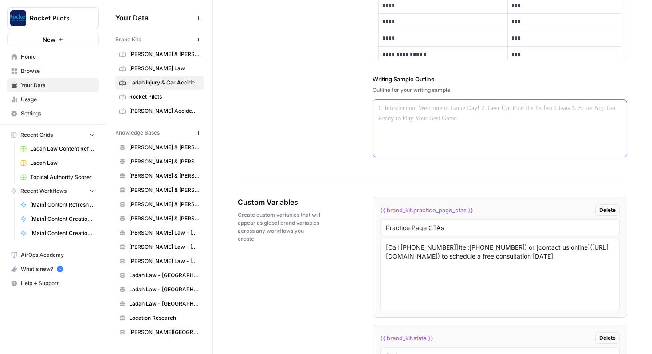
scroll to position [1259, 0]
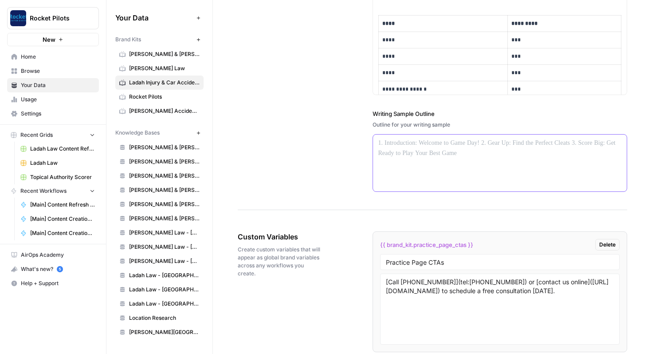
click at [426, 156] on div at bounding box center [500, 162] width 254 height 57
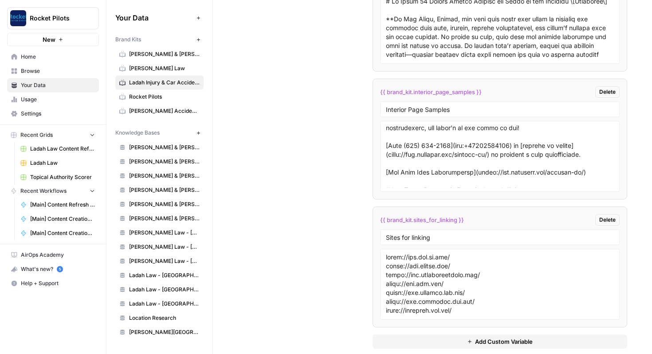
scroll to position [1863, 0]
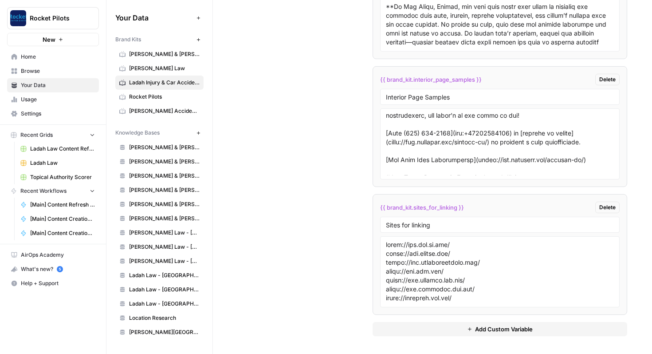
click at [342, 137] on div "Custom Variables Create custom variables that will appear as global brand varia…" at bounding box center [433, 9] width 390 height 689
